Goal: Task Accomplishment & Management: Manage account settings

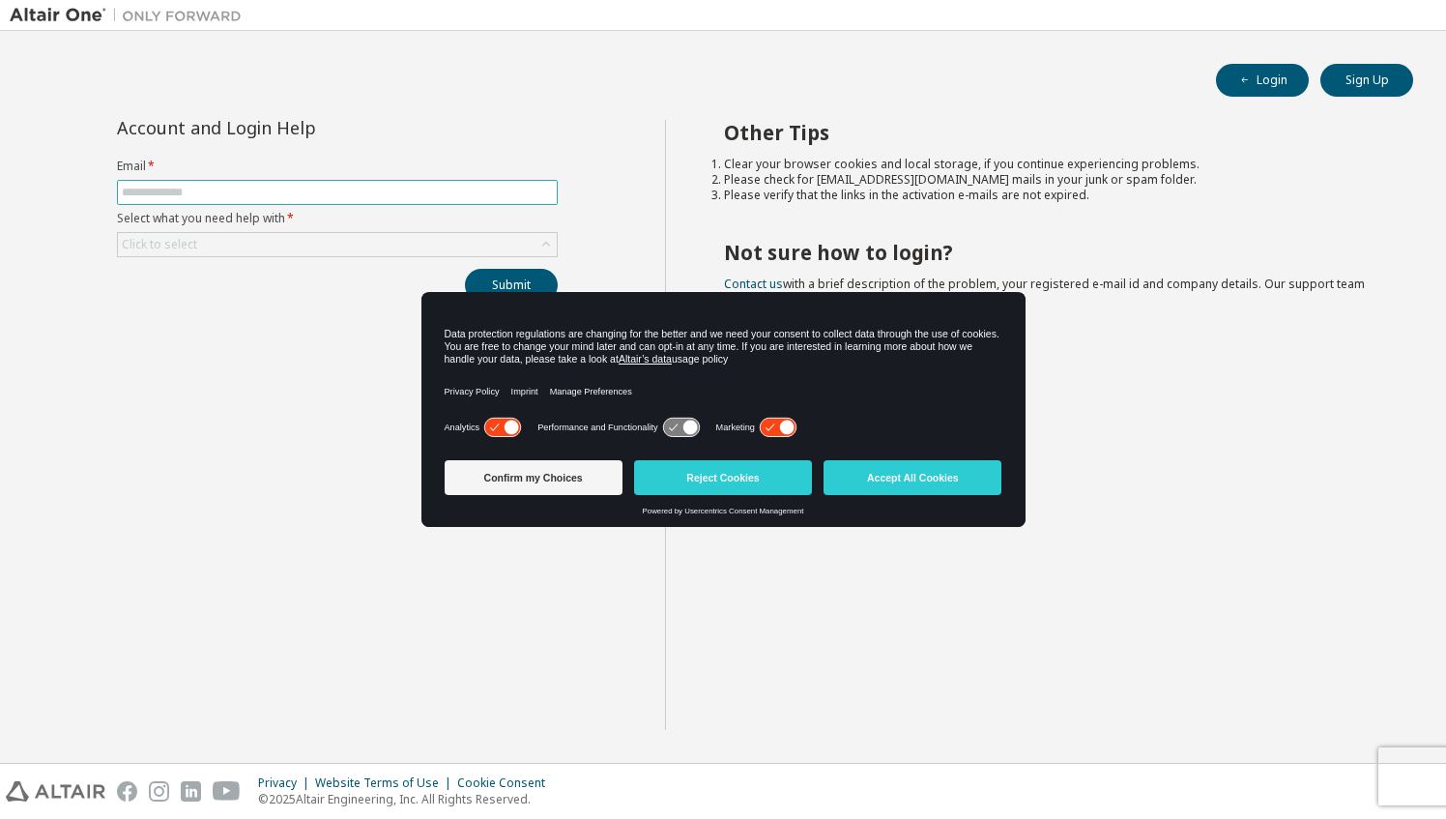
click at [245, 188] on input "text" at bounding box center [337, 192] width 431 height 15
type input "**********"
click at [547, 240] on icon at bounding box center [545, 244] width 19 height 19
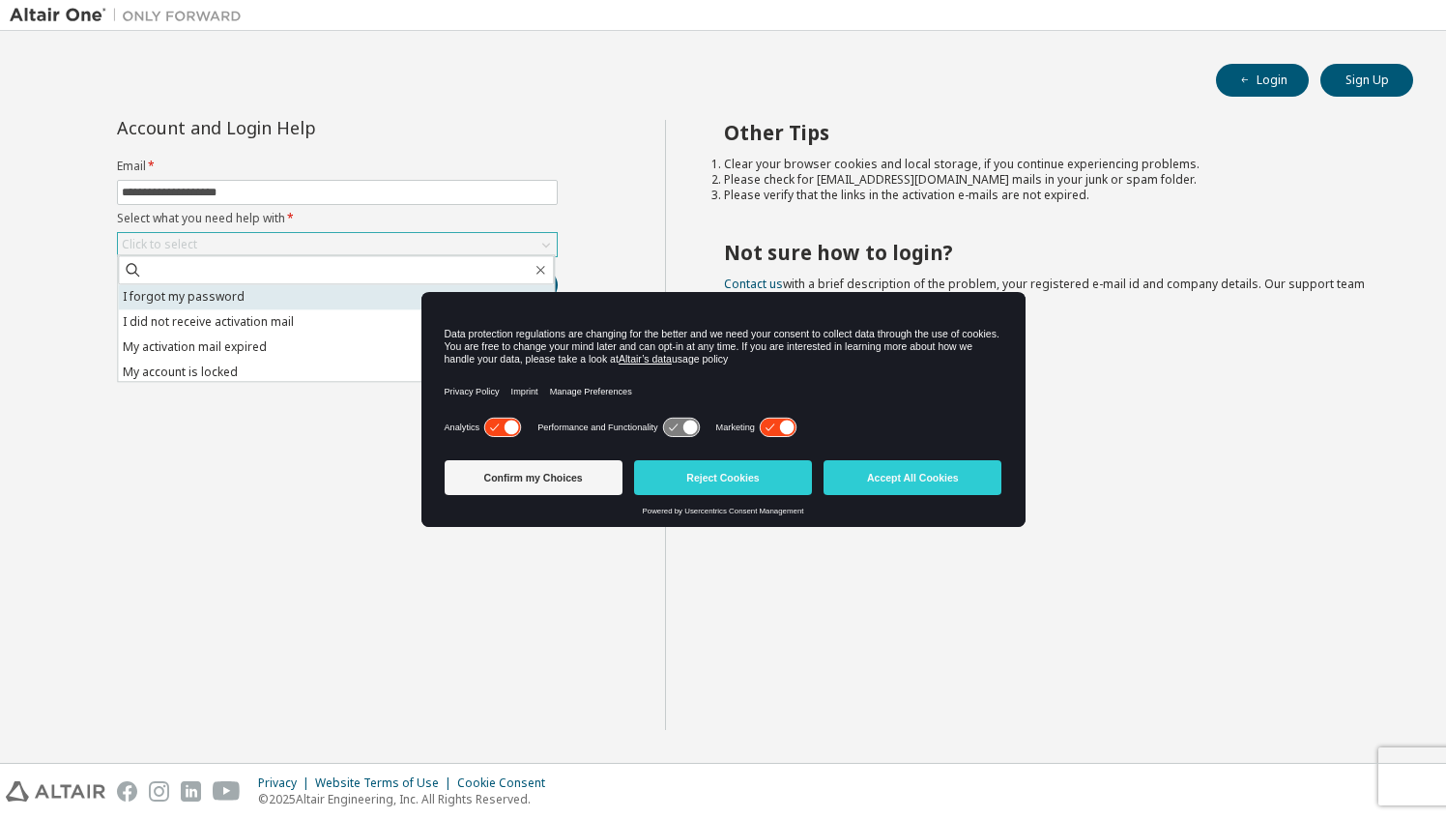
click at [285, 292] on li "I forgot my password" at bounding box center [336, 296] width 436 height 25
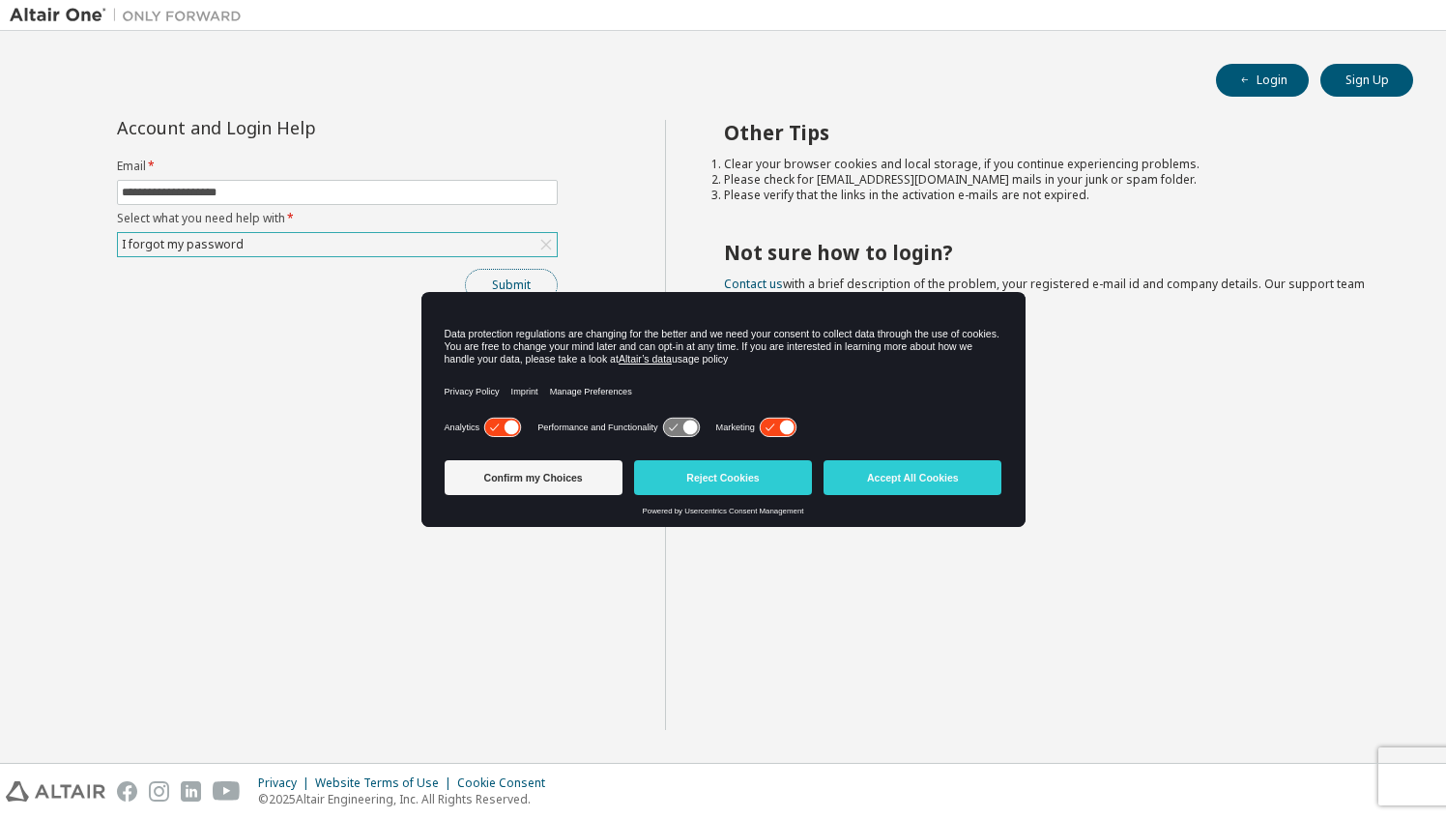
click at [516, 280] on button "Submit" at bounding box center [511, 285] width 93 height 33
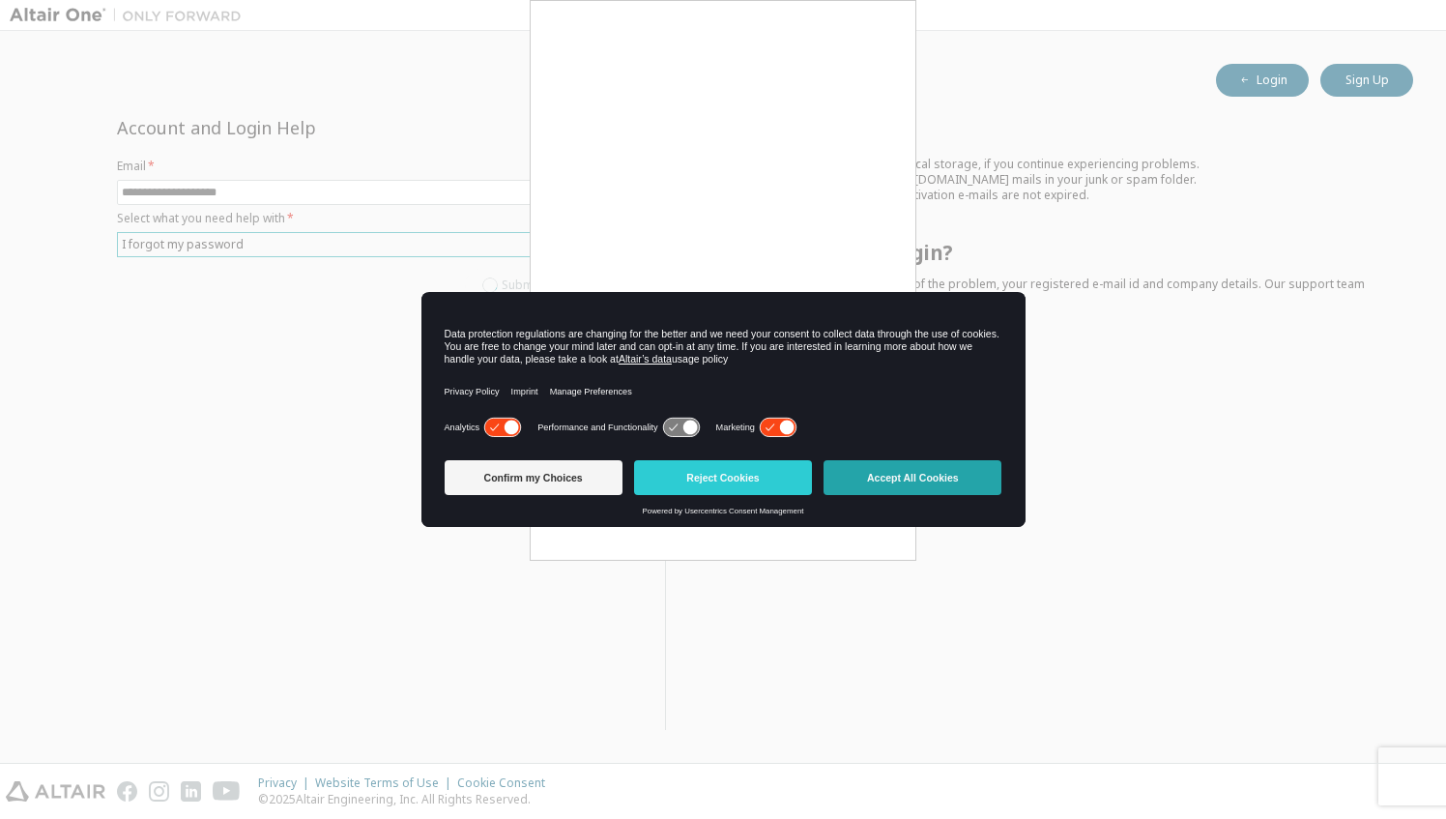
click at [881, 479] on button "Accept All Cookies" at bounding box center [912, 477] width 178 height 35
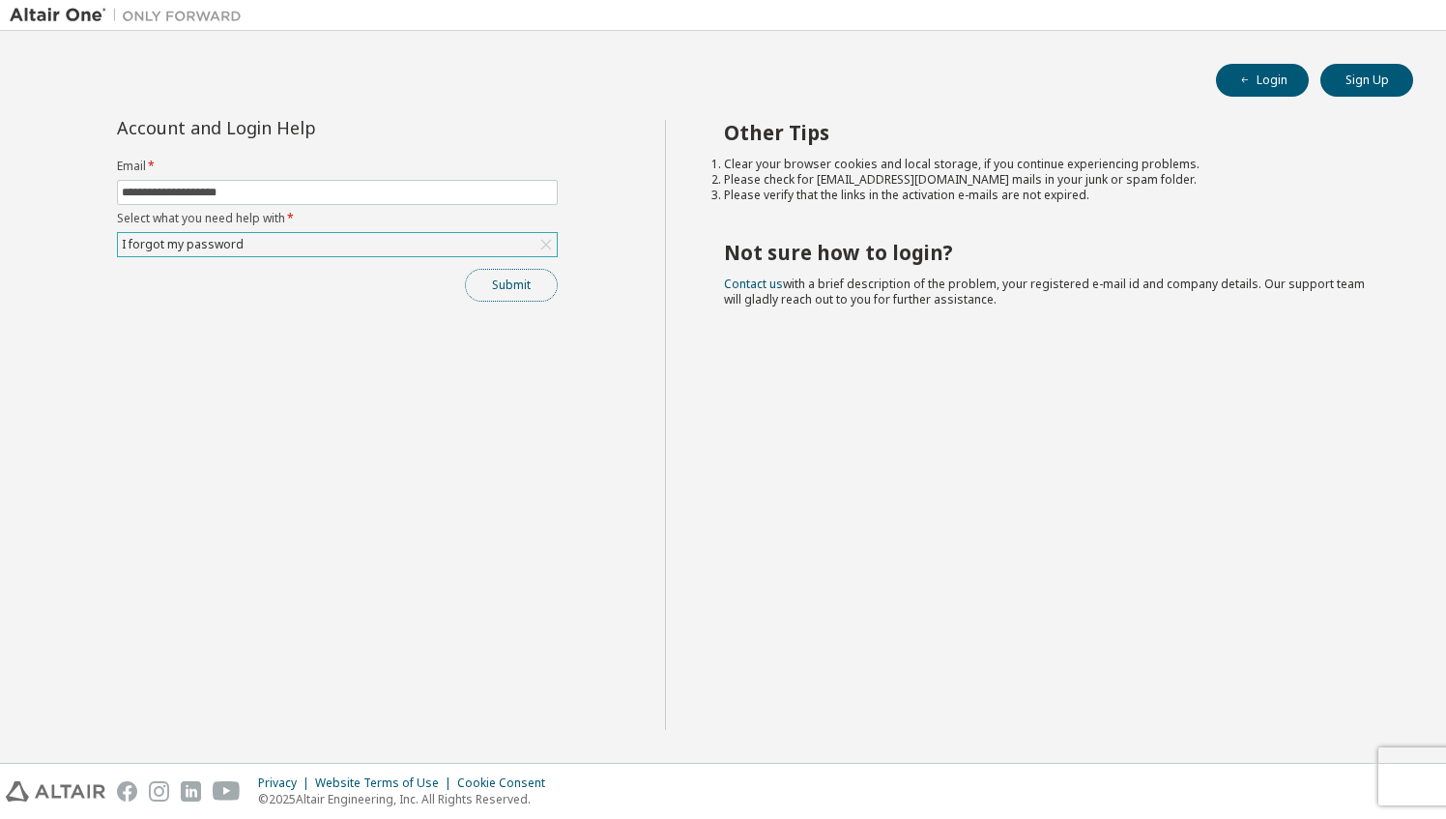
click at [508, 280] on button "Submit" at bounding box center [511, 285] width 93 height 33
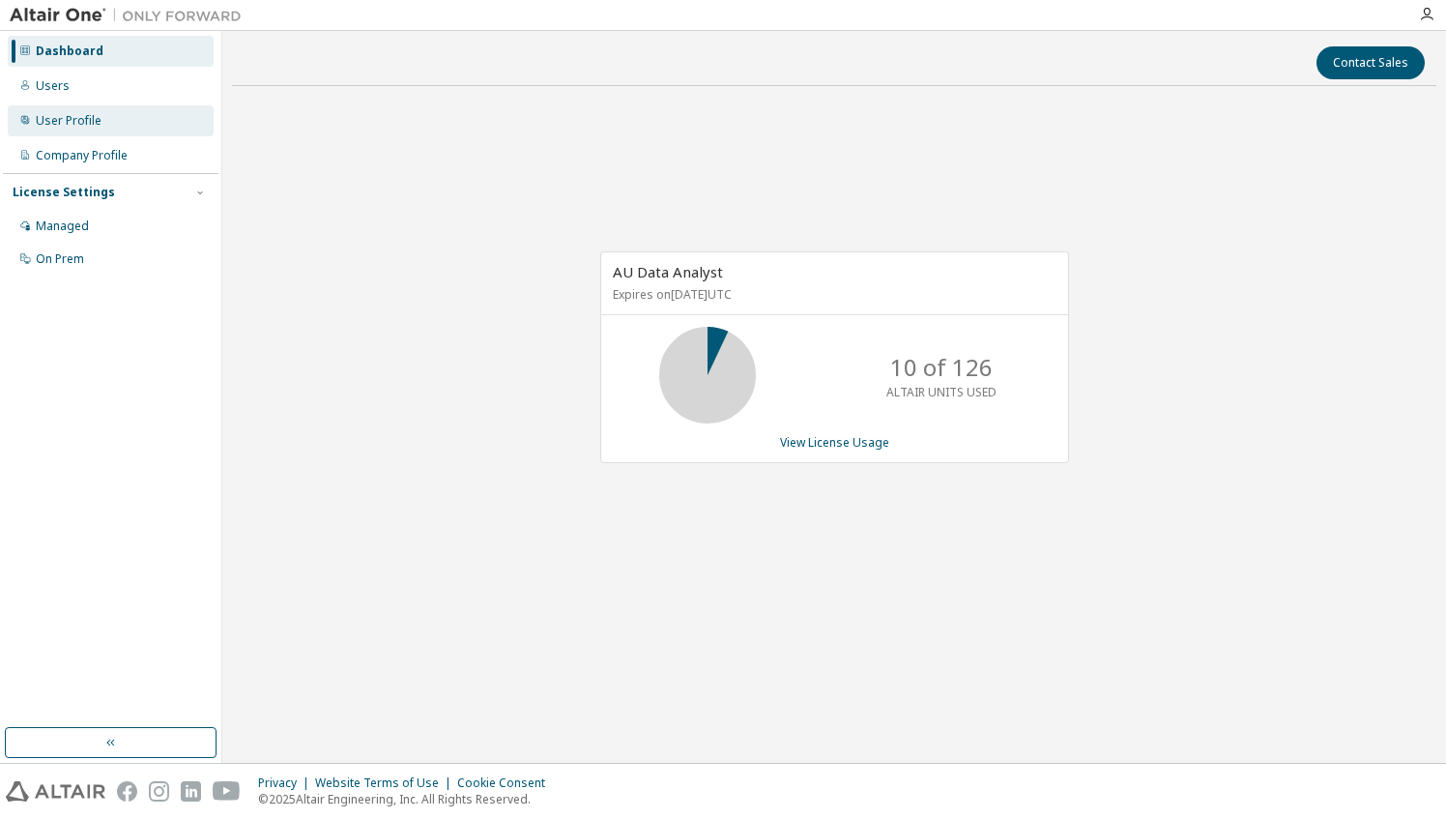
click at [81, 121] on div "User Profile" at bounding box center [69, 120] width 66 height 15
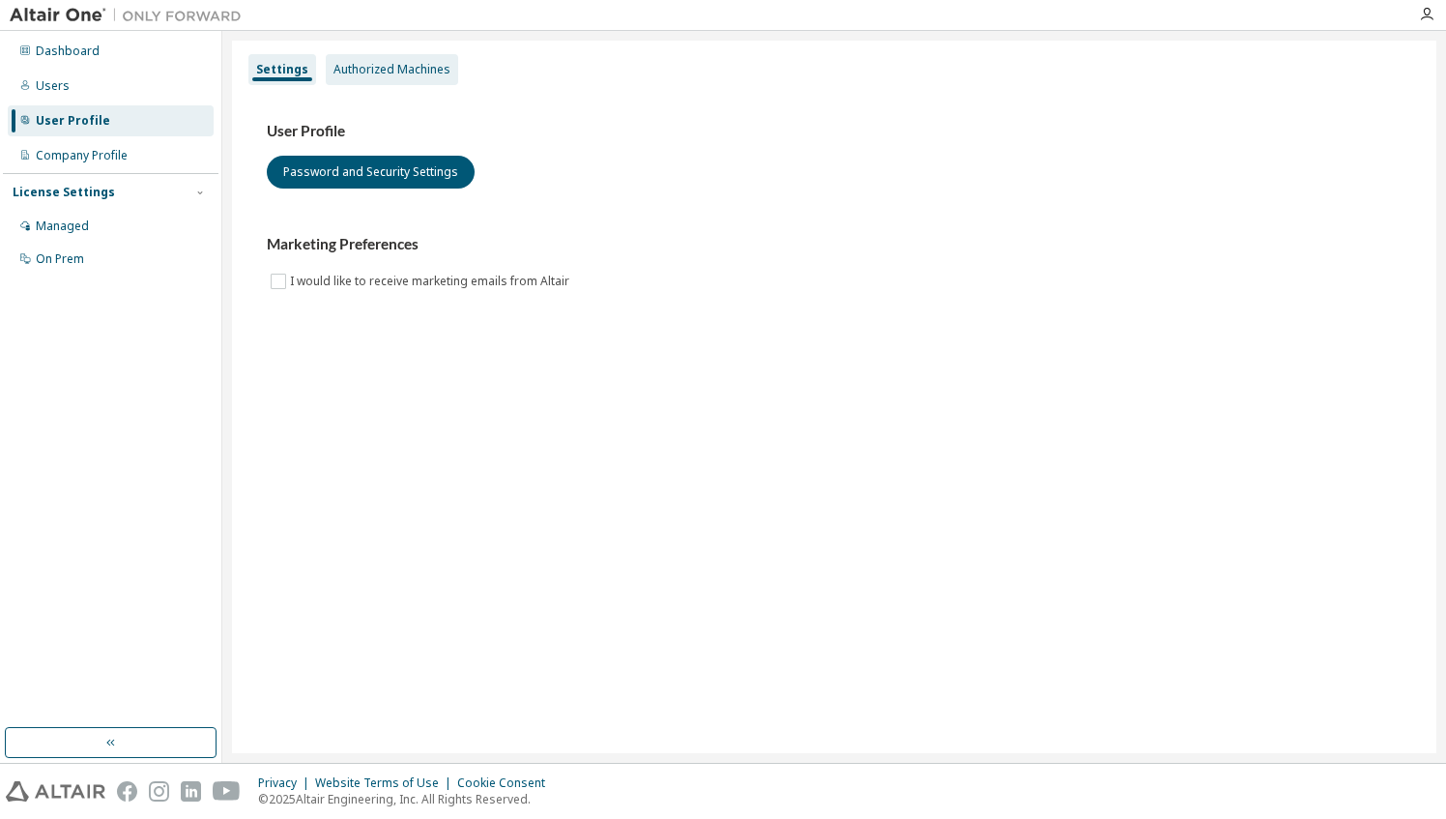
click at [407, 72] on div "Authorized Machines" at bounding box center [391, 69] width 117 height 15
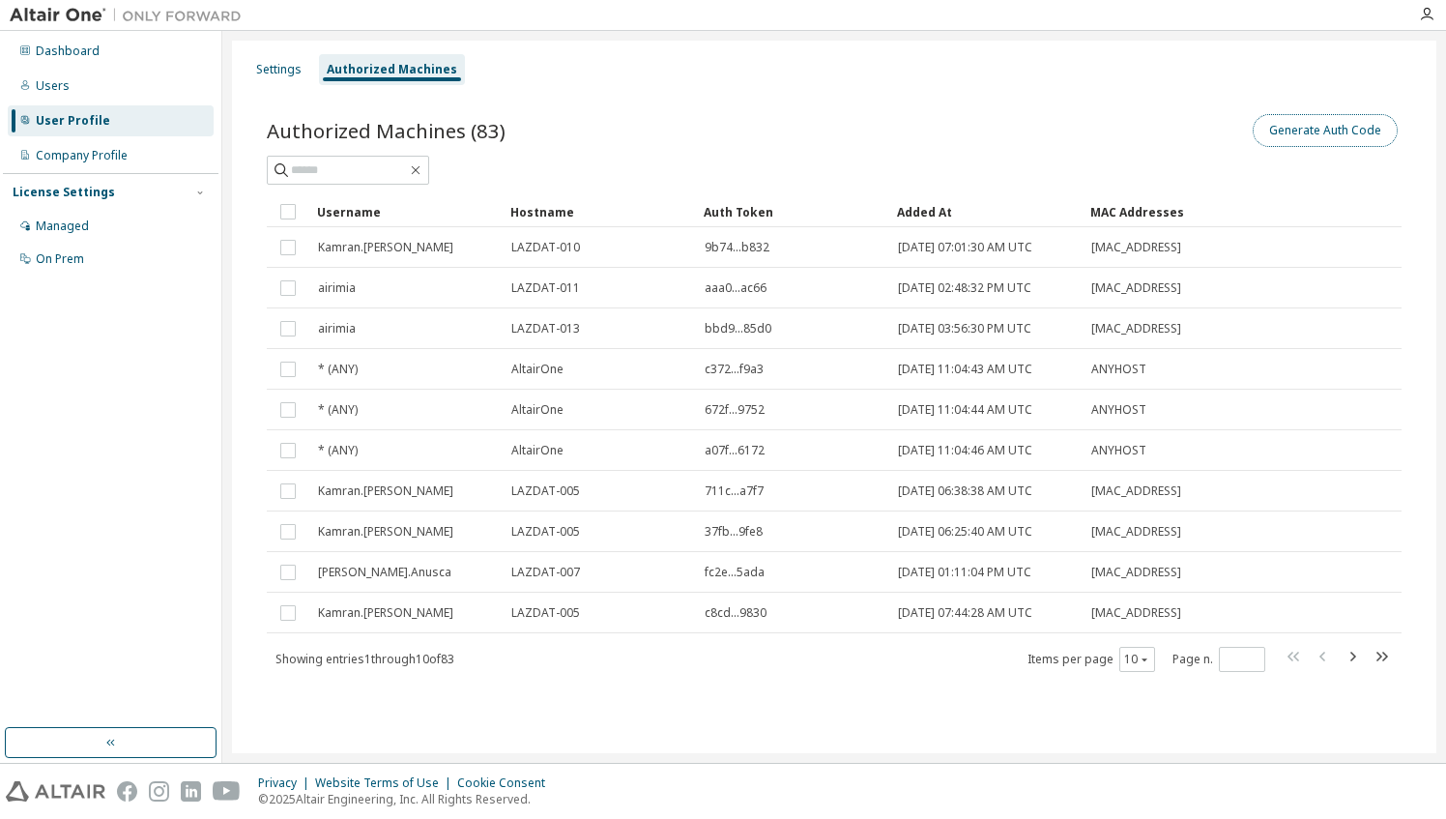
click at [1274, 133] on button "Generate Auth Code" at bounding box center [1324, 130] width 145 height 33
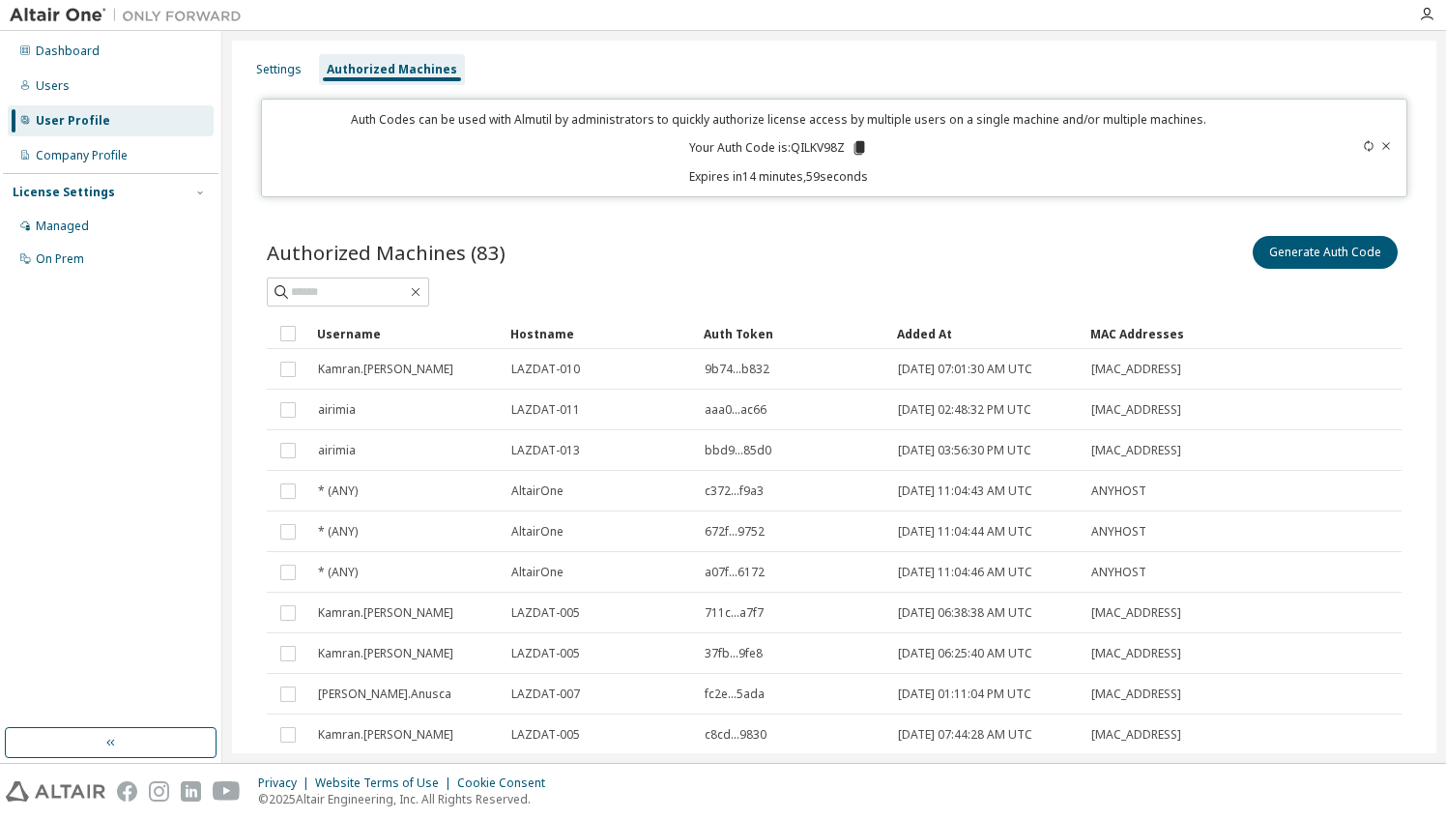
click at [808, 148] on p "Your Auth Code is: QILKV98Z" at bounding box center [778, 147] width 179 height 17
copy p "QILKV98Z"
